Goal: Find specific page/section: Find specific page/section

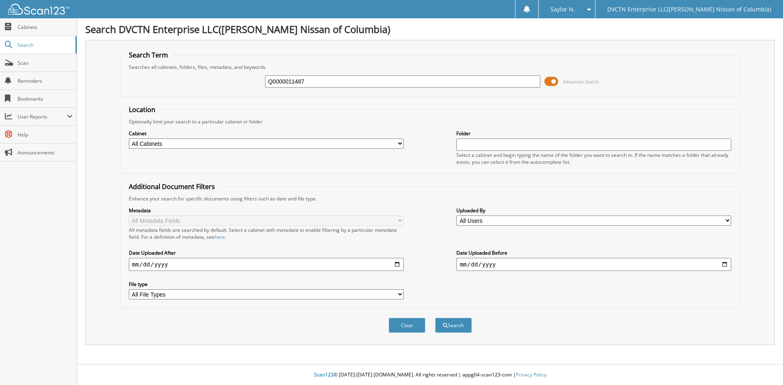
type input "Q0000011487"
click at [435, 318] on button "Search" at bounding box center [453, 325] width 37 height 15
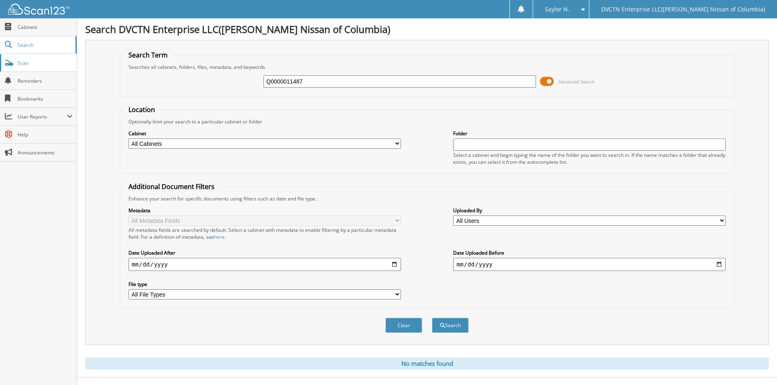
click at [43, 64] on span "Scan" at bounding box center [45, 63] width 55 height 7
